Goal: Task Accomplishment & Management: Use online tool/utility

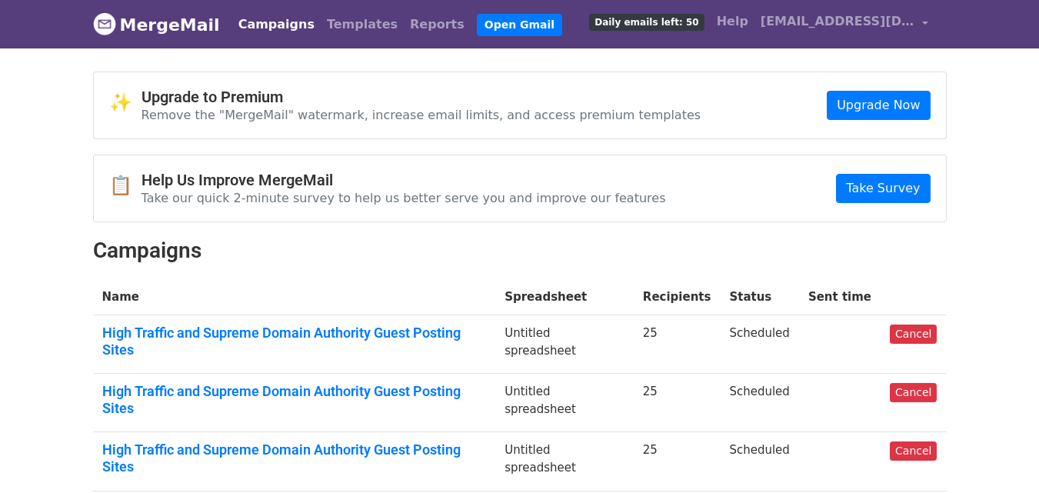
click at [388, 45] on nav "MergeMail Campaigns Templates Reports Open Gmail Daily emails left: 50 Help gra…" at bounding box center [519, 24] width 853 height 48
click at [404, 22] on link "Reports" at bounding box center [437, 24] width 67 height 31
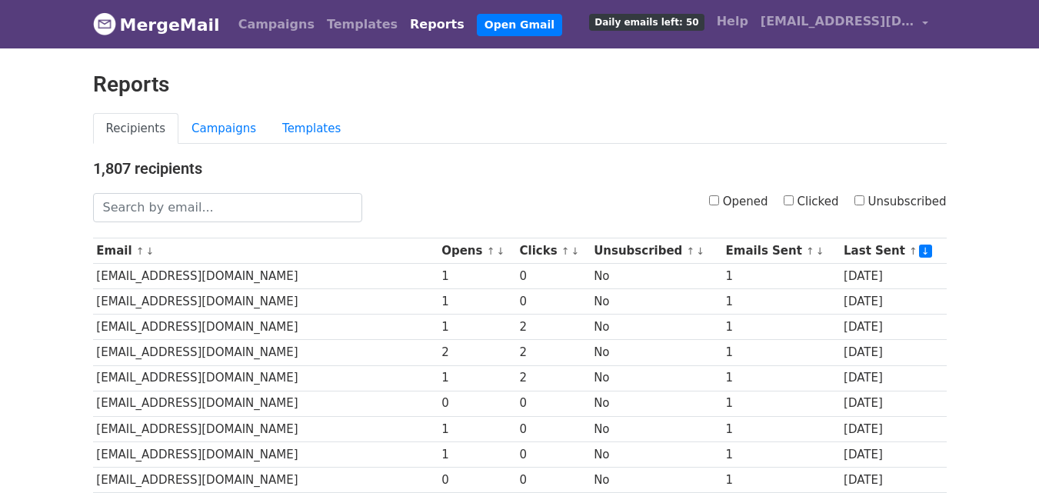
click at [793, 202] on input "Clicked" at bounding box center [788, 200] width 10 height 10
checkbox input "true"
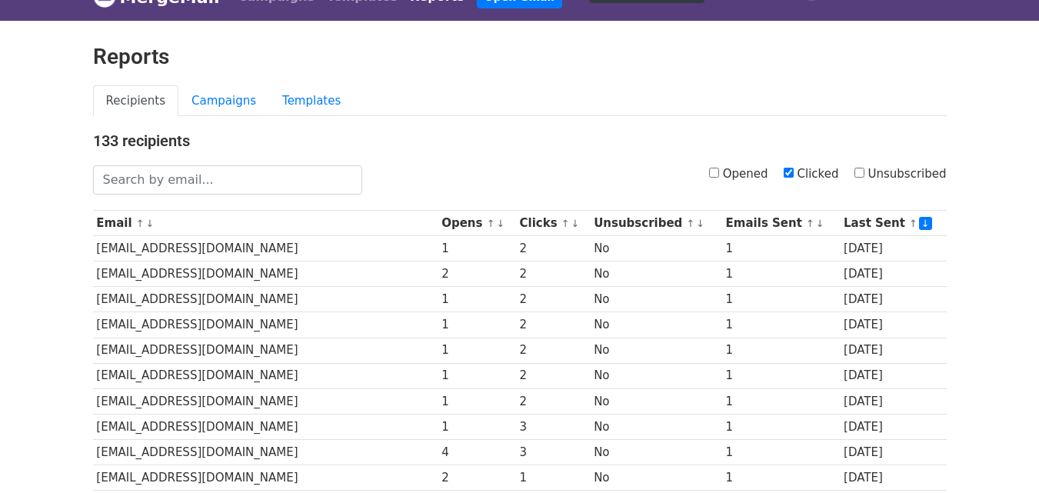
scroll to position [760, 0]
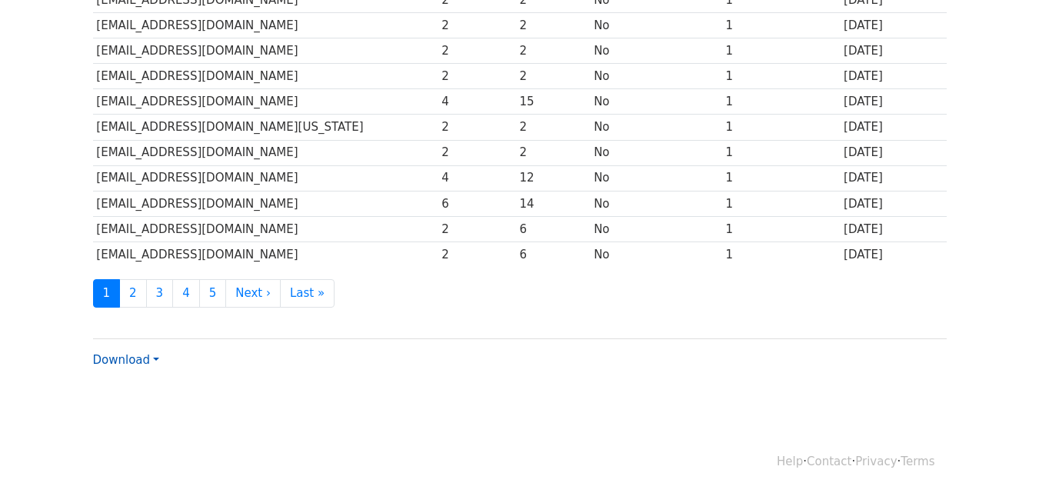
click at [115, 360] on link "Download" at bounding box center [126, 360] width 66 height 14
click at [139, 391] on link "CSV" at bounding box center [154, 389] width 121 height 25
